Goal: Task Accomplishment & Management: Manage account settings

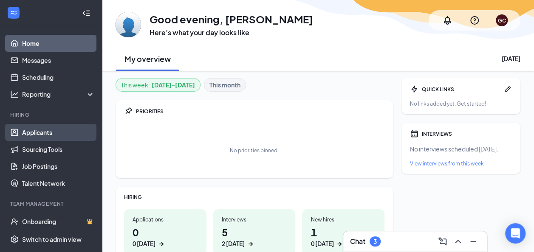
click at [47, 131] on link "Applicants" at bounding box center [58, 132] width 73 height 17
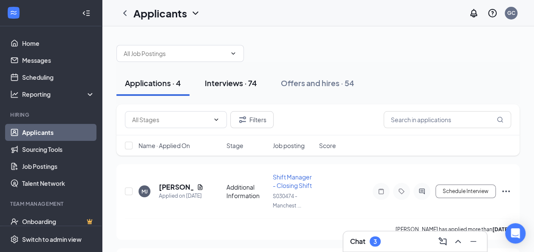
click at [249, 82] on div "Interviews · 74" at bounding box center [231, 83] width 52 height 11
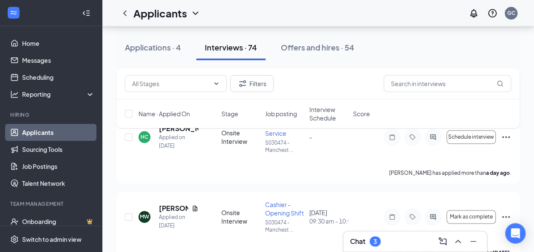
scroll to position [412, 0]
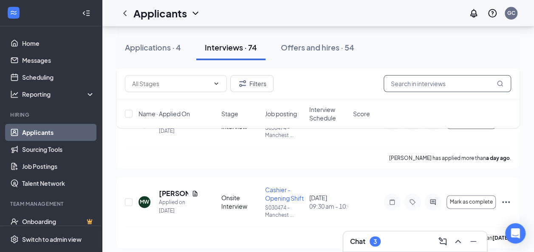
click at [415, 83] on input "text" at bounding box center [447, 83] width 127 height 17
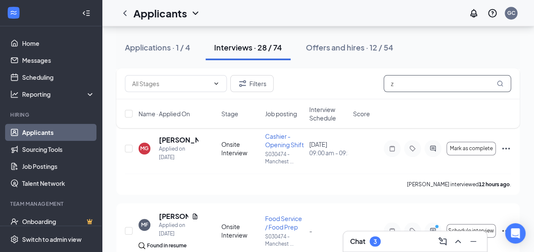
scroll to position [224, 0]
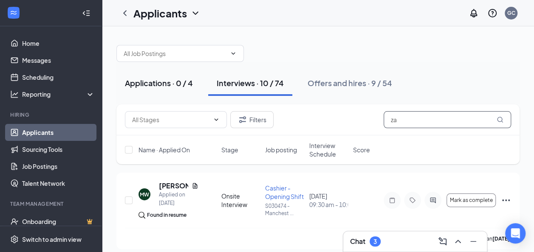
type input "za"
click at [180, 76] on button "Applications · 0 / 4" at bounding box center [158, 83] width 85 height 25
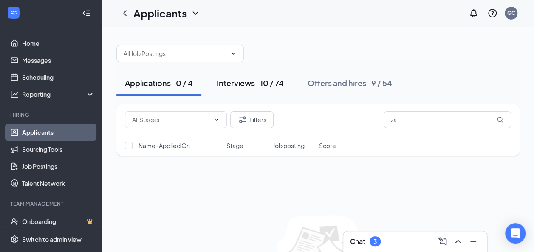
click at [248, 81] on div "Interviews · 10 / 74" at bounding box center [250, 83] width 67 height 11
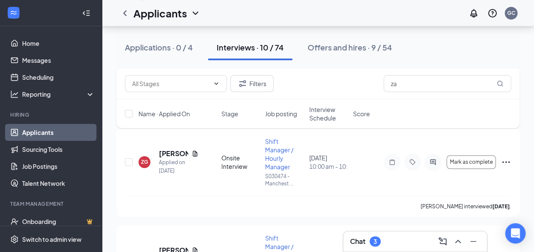
scroll to position [212, 0]
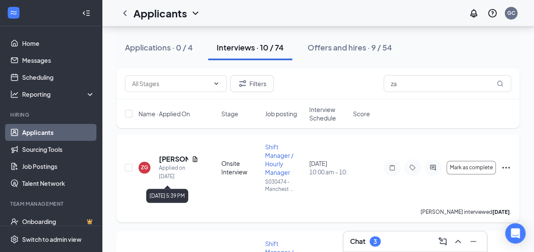
click at [169, 168] on div "Applied on [DATE]" at bounding box center [179, 172] width 40 height 17
click at [274, 158] on span "Shift Manager / Hourly Manager" at bounding box center [279, 159] width 28 height 33
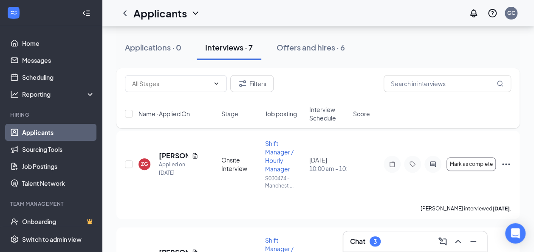
scroll to position [73, 0]
click at [172, 162] on div "Applied on [DATE]" at bounding box center [179, 169] width 40 height 17
click at [264, 160] on div "ZG [PERSON_NAME] Applied on [DATE] Onsite Interview Shift Manager / Hourly Mana…" at bounding box center [318, 169] width 386 height 59
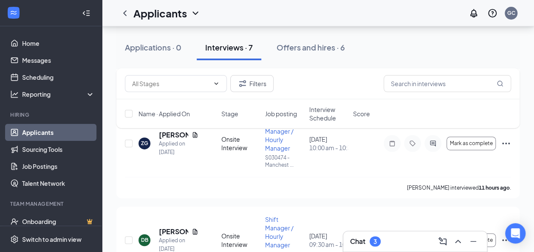
scroll to position [190, 0]
click at [455, 147] on span "Mark as complete" at bounding box center [471, 145] width 43 height 6
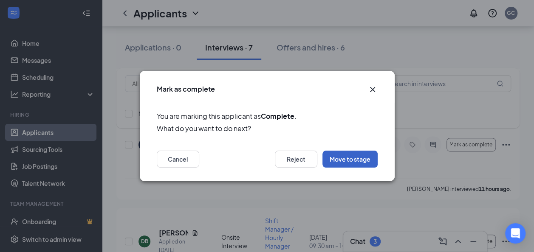
click at [359, 159] on button "Move to stage" at bounding box center [349, 159] width 55 height 17
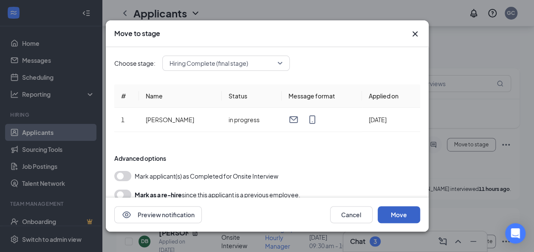
click at [393, 209] on button "Move" at bounding box center [399, 214] width 42 height 17
